Goal: Transaction & Acquisition: Purchase product/service

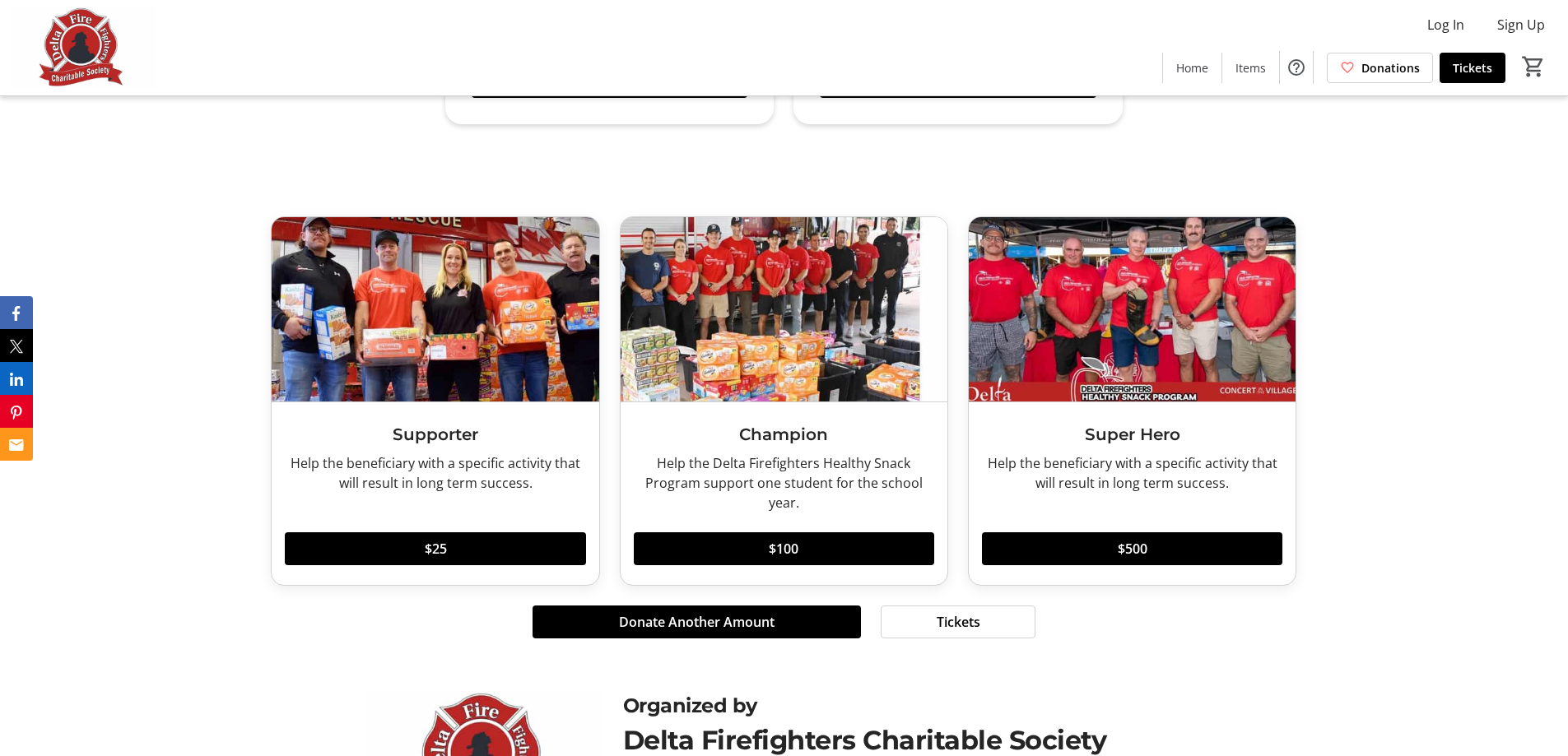
scroll to position [4627, 0]
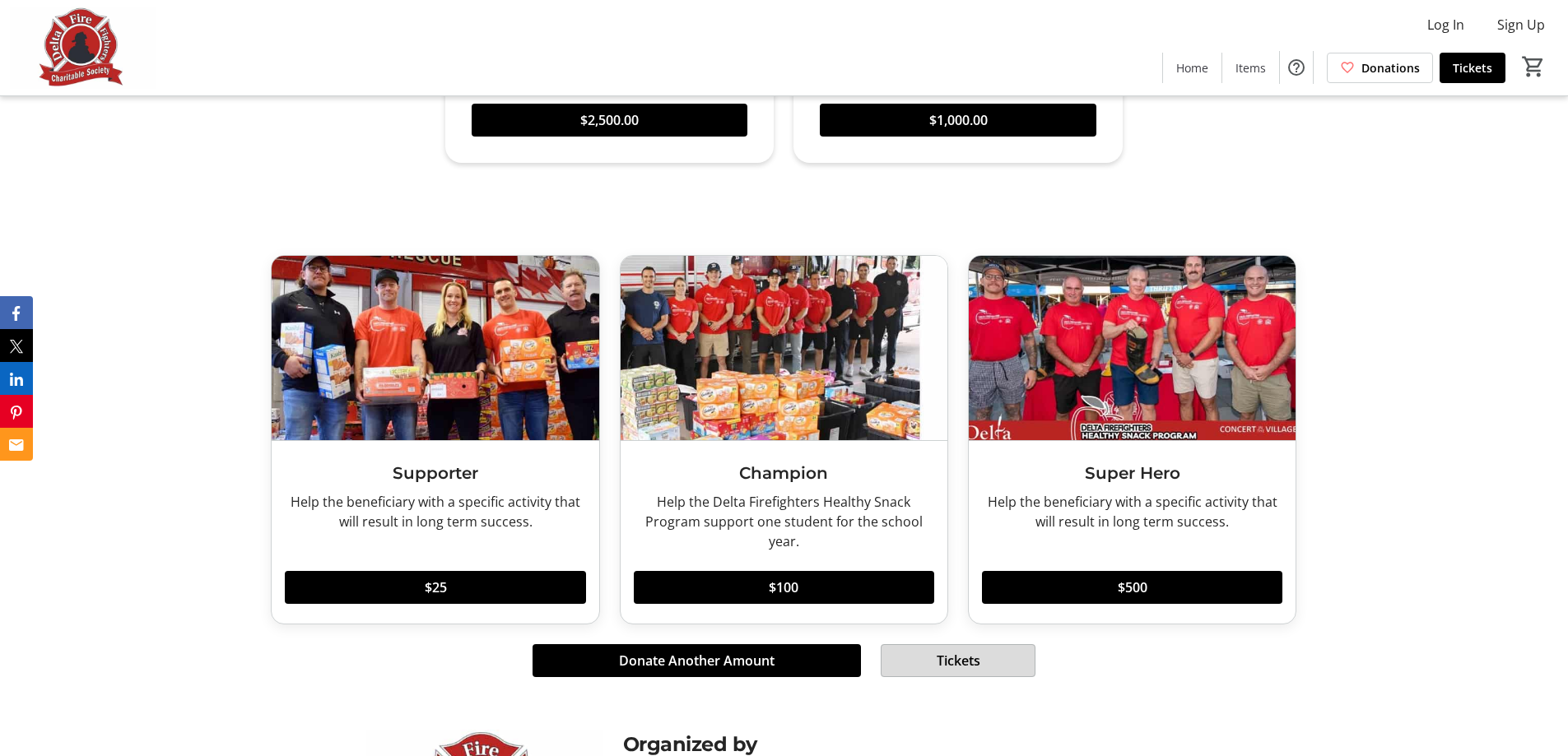
click at [969, 651] on span "Tickets" at bounding box center [958, 661] width 44 height 20
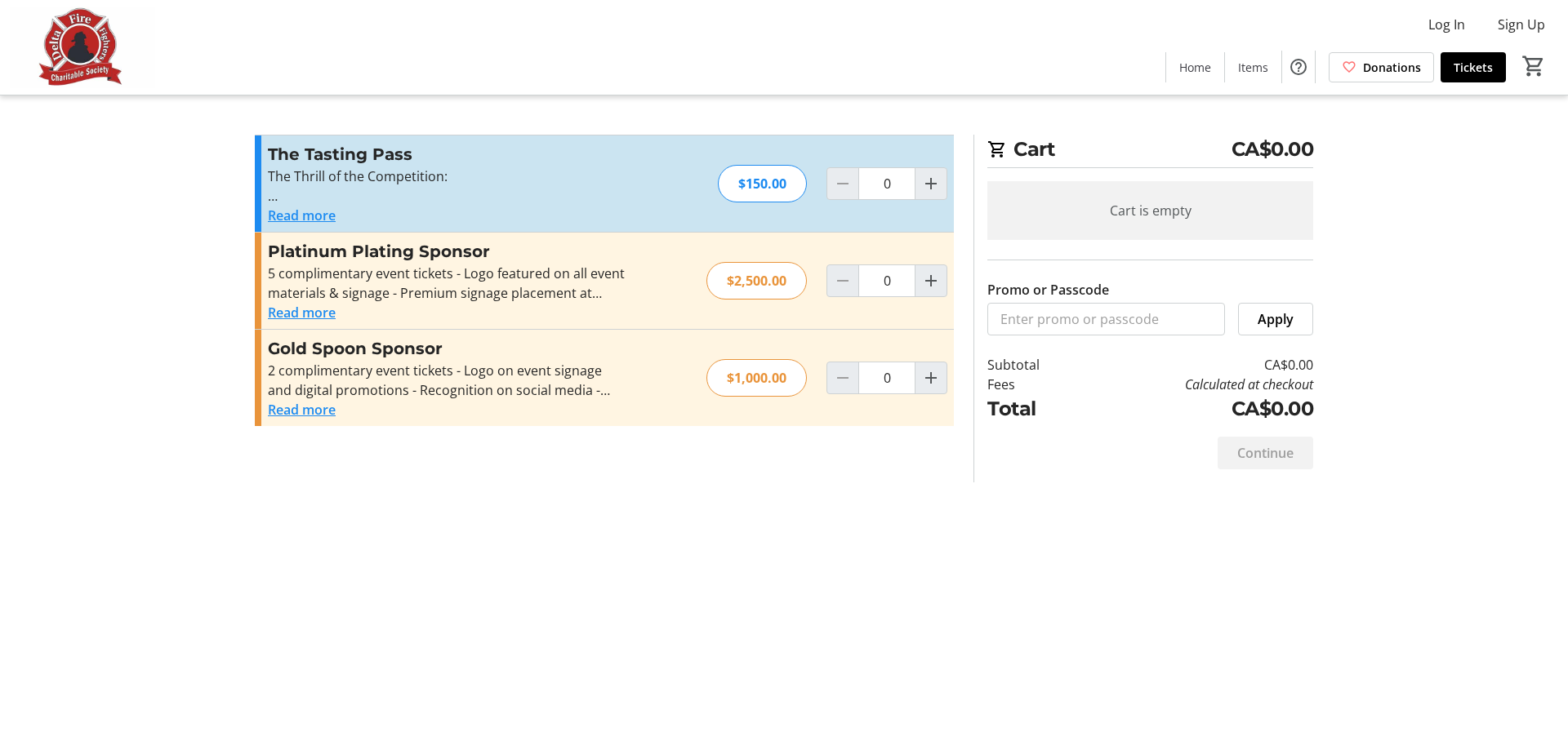
click at [317, 217] on button "Read more" at bounding box center [301, 215] width 68 height 20
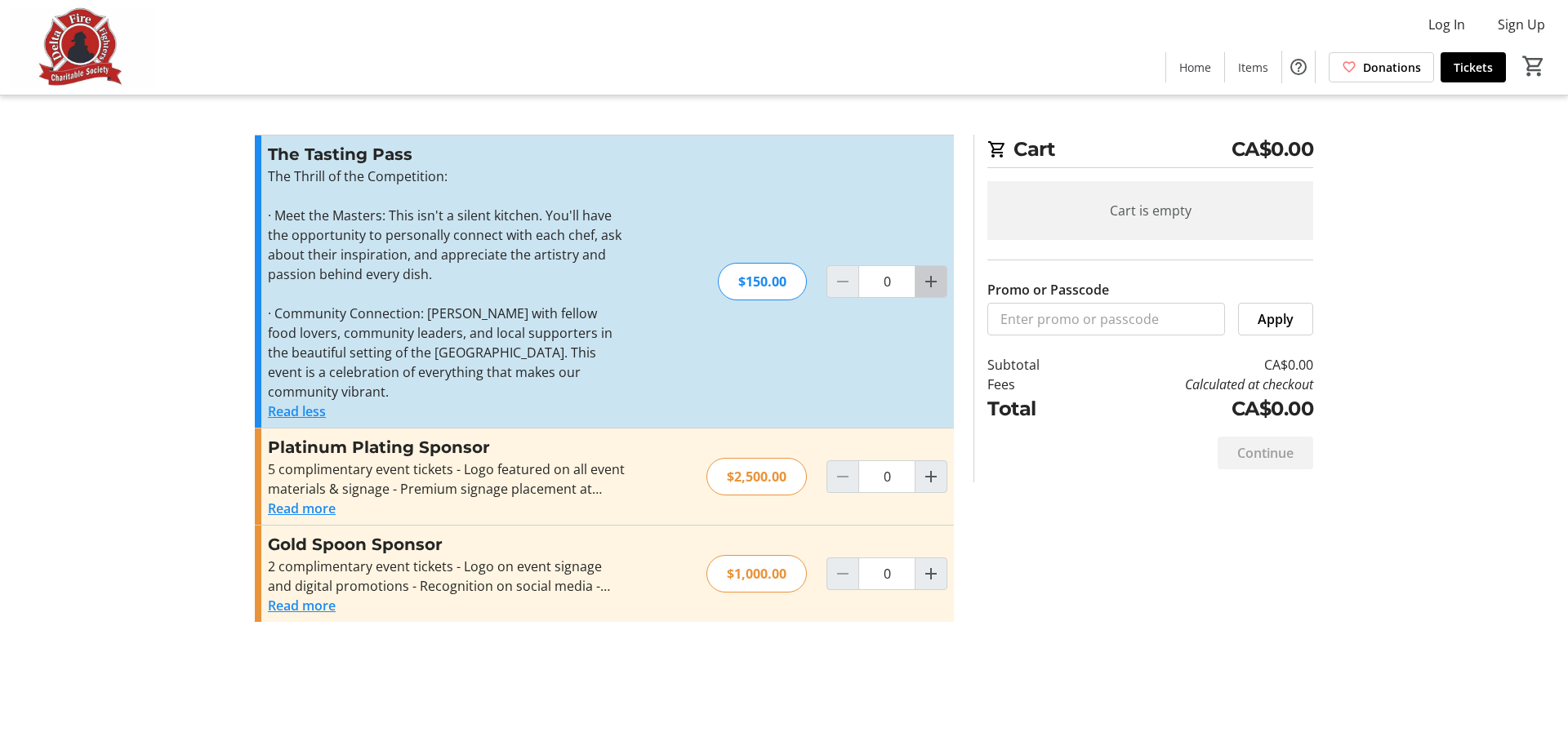
click at [939, 283] on mat-icon "Increment by one" at bounding box center [931, 282] width 20 height 20
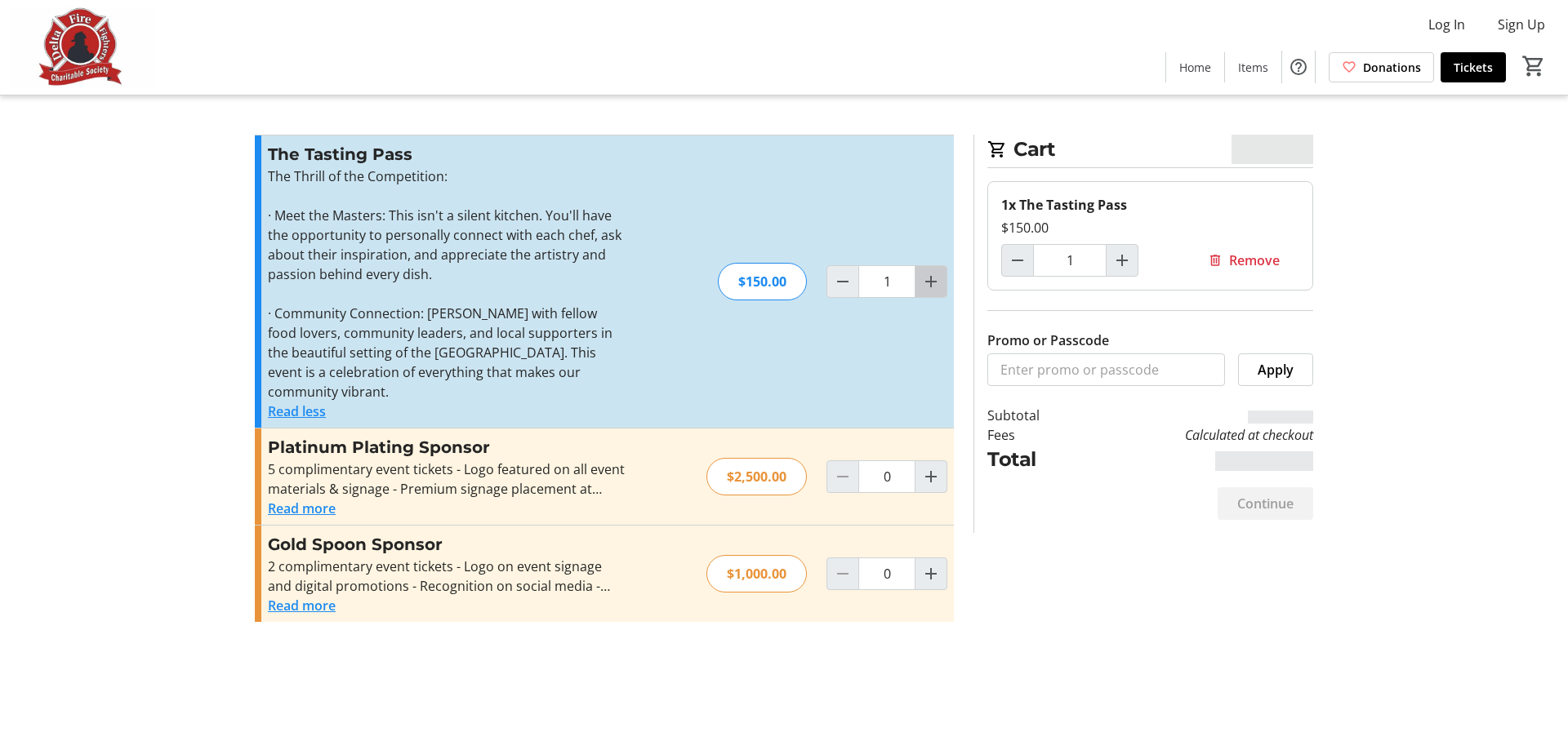
click at [939, 283] on mat-icon "Increment by one" at bounding box center [931, 282] width 20 height 20
type input "2"
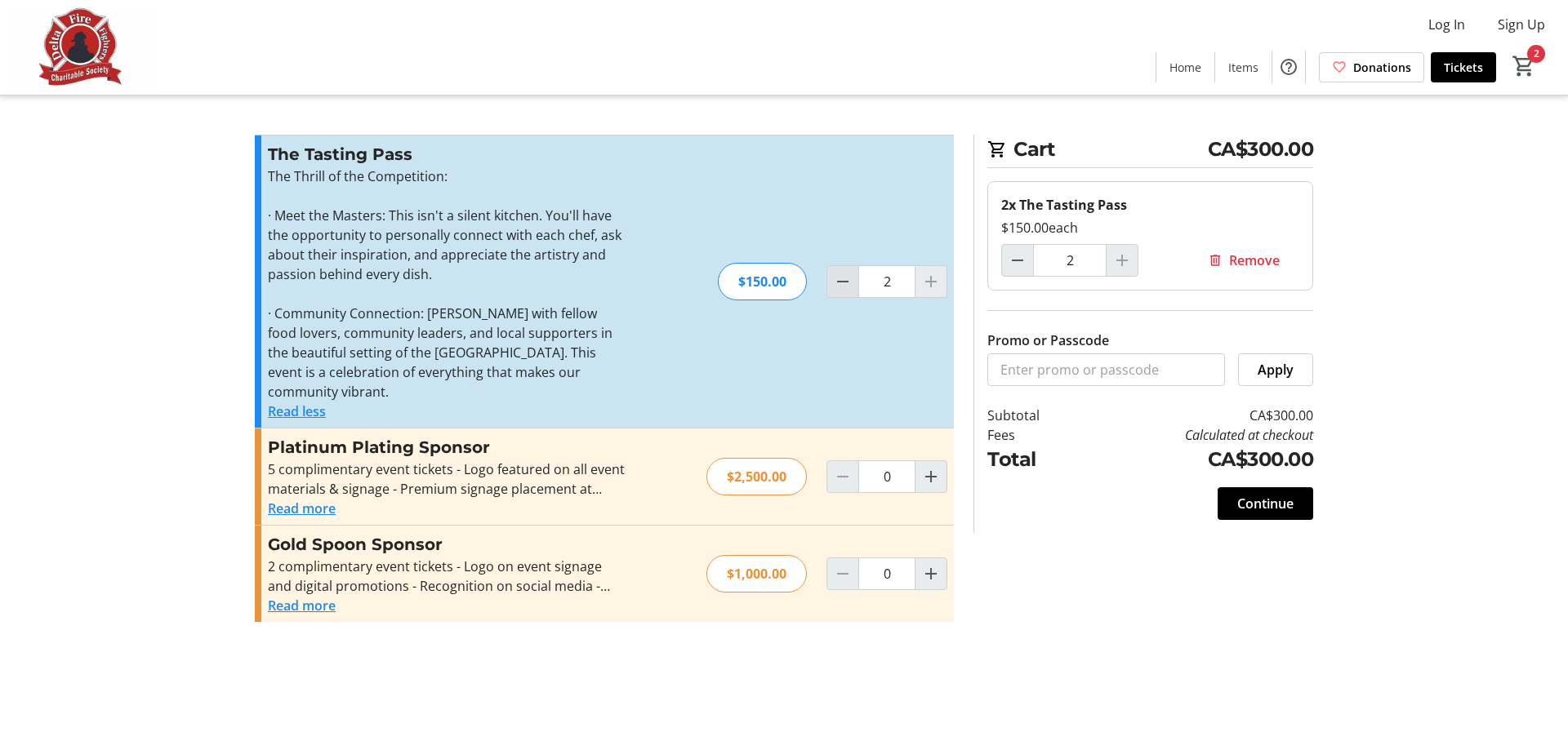
click at [849, 290] on mat-icon "Decrement by one" at bounding box center [843, 282] width 20 height 20
type input "0"
type input "1"
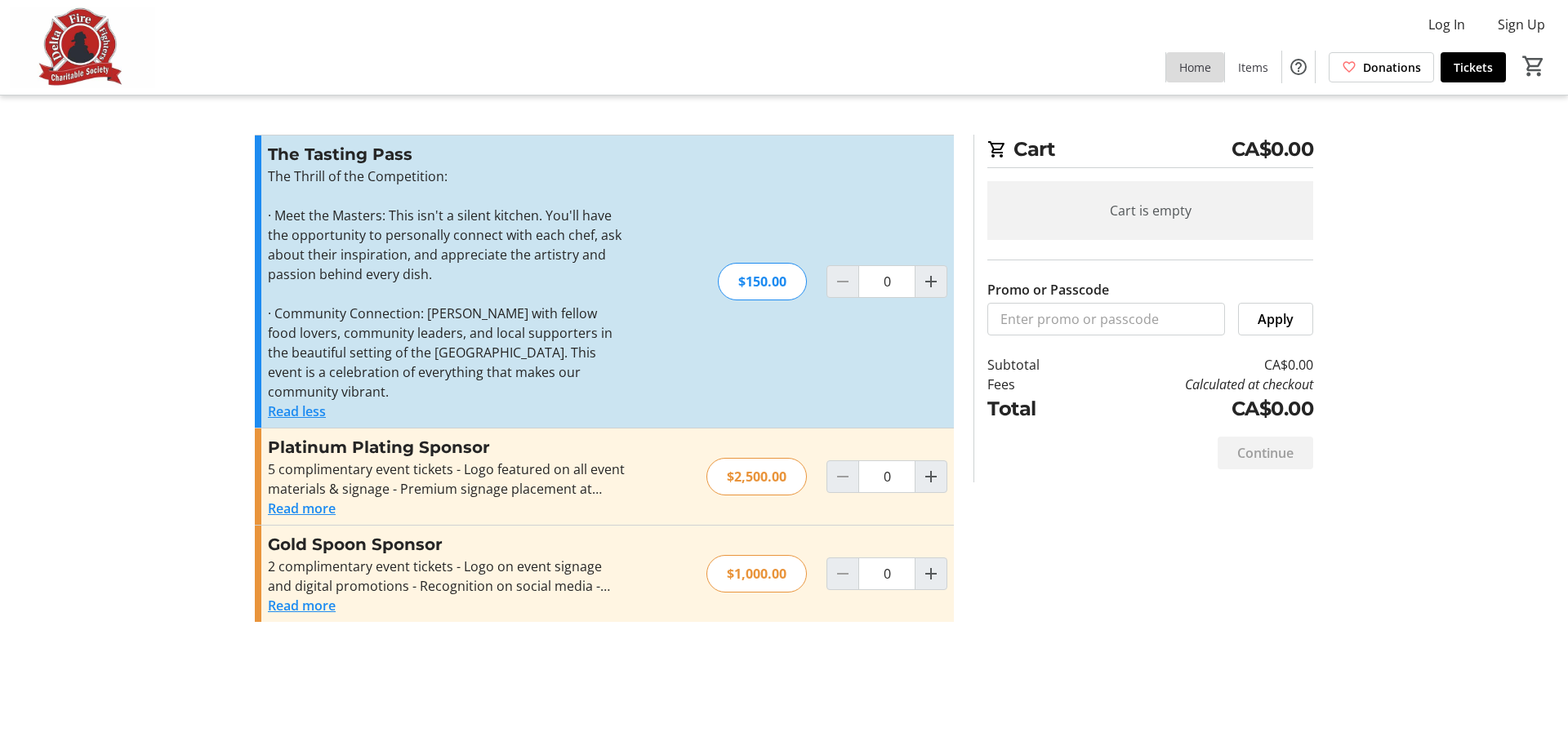
click at [1203, 66] on span "Home" at bounding box center [1194, 67] width 32 height 17
